Goal: Information Seeking & Learning: Understand process/instructions

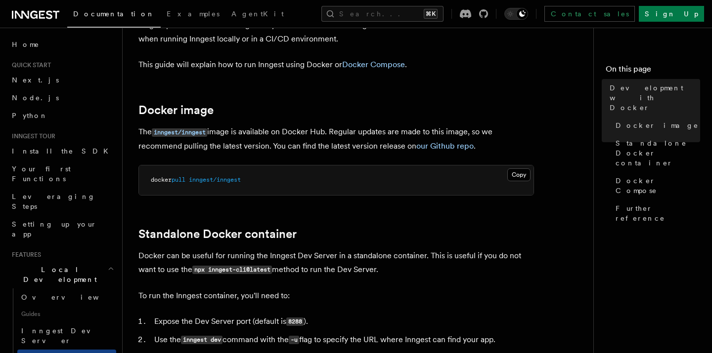
scroll to position [74, 0]
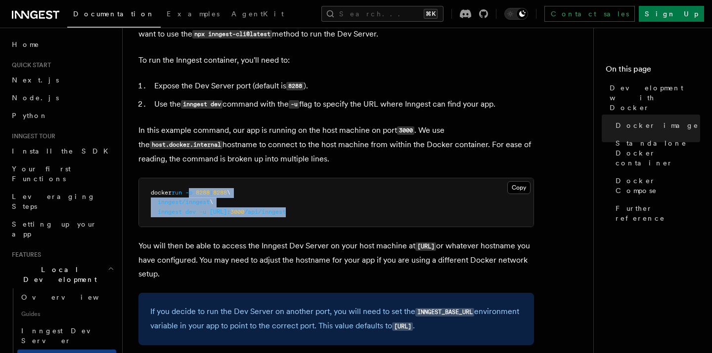
drag, startPoint x: 392, startPoint y: 220, endPoint x: 187, endPoint y: 193, distance: 206.4
click at [189, 194] on pre "docker run -p 8288 : 8288 \ inngest/inngest \ inngest dev -u [URL]: 3000 /api/i…" at bounding box center [336, 202] width 394 height 49
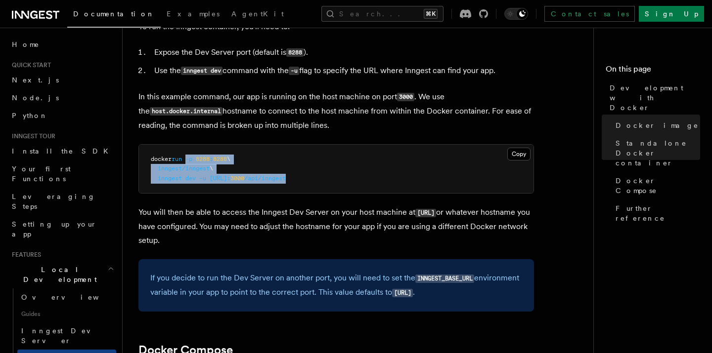
click at [426, 180] on pre "docker run -p 8288 : 8288 \ inngest/inngest \ inngest dev -u [URL]: 3000 /api/i…" at bounding box center [336, 169] width 394 height 49
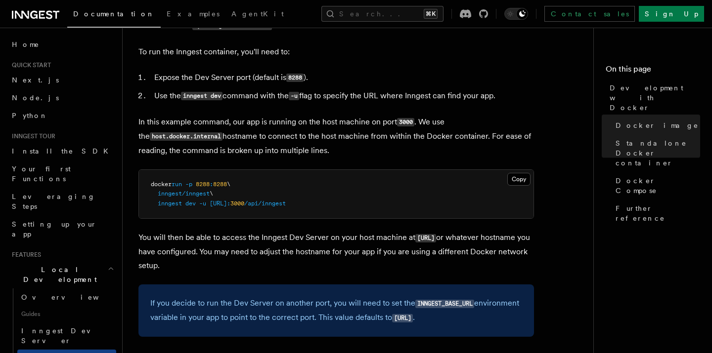
scroll to position [304, 0]
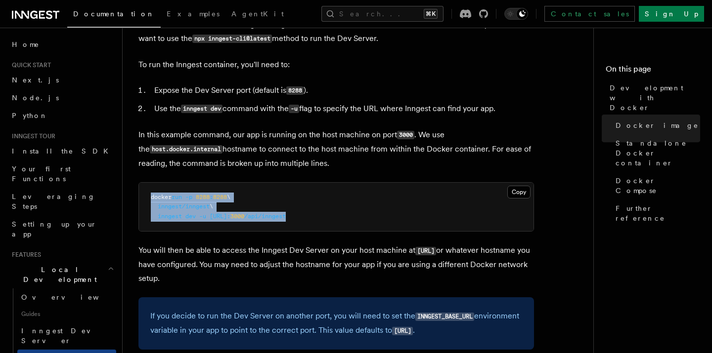
drag, startPoint x: 387, startPoint y: 222, endPoint x: 258, endPoint y: 212, distance: 129.4
click at [138, 197] on div "Copy Copied docker run -p 8288 : 8288 \ inngest/inngest \ inngest dev -u [URL]:…" at bounding box center [335, 207] width 395 height 50
click at [372, 207] on pre "docker run -p 8288 : 8288 \ inngest/inngest \ inngest dev -u [URL]: 3000 /api/i…" at bounding box center [336, 207] width 394 height 49
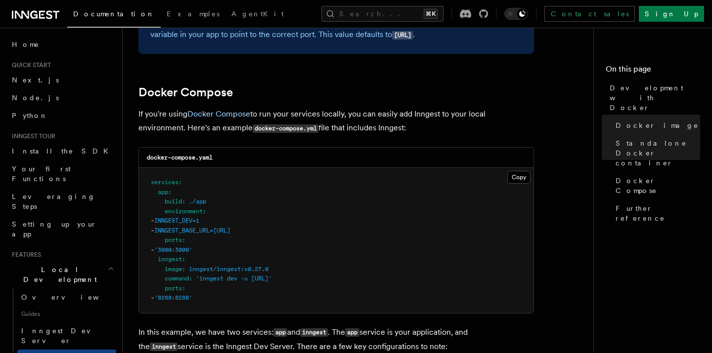
scroll to position [644, 0]
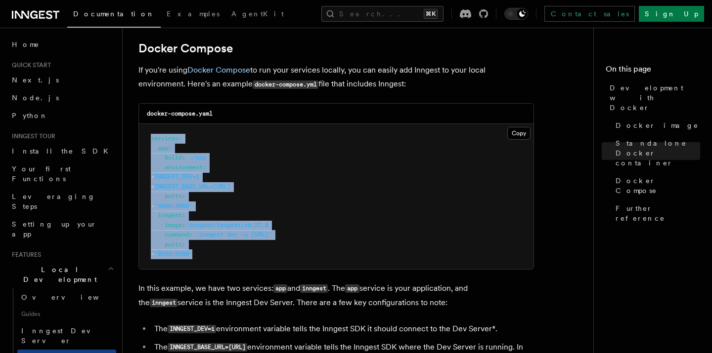
drag, startPoint x: 272, startPoint y: 259, endPoint x: 147, endPoint y: 133, distance: 177.2
click at [146, 133] on pre "services : app : build : ./app environment : - INNGEST_DEV=1 - INNGEST_BASE_URL…" at bounding box center [336, 196] width 394 height 145
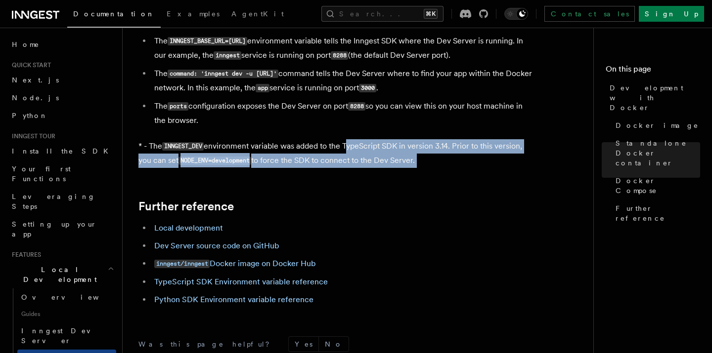
drag, startPoint x: 414, startPoint y: 171, endPoint x: 268, endPoint y: 120, distance: 154.0
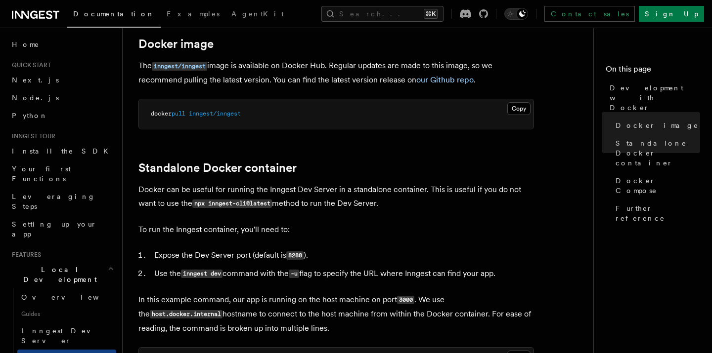
scroll to position [0, 0]
